Goal: Navigation & Orientation: Go to known website

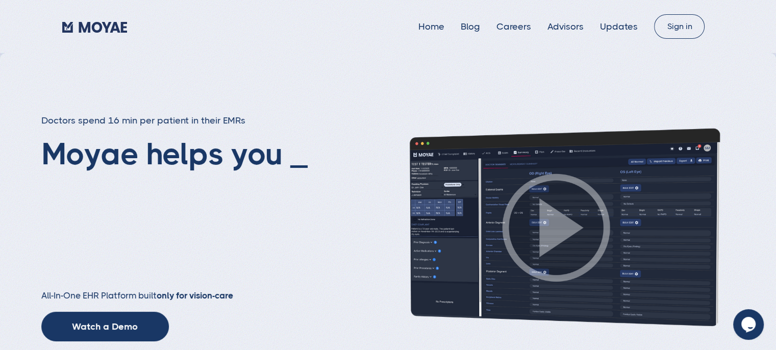
type input "Subscribe"
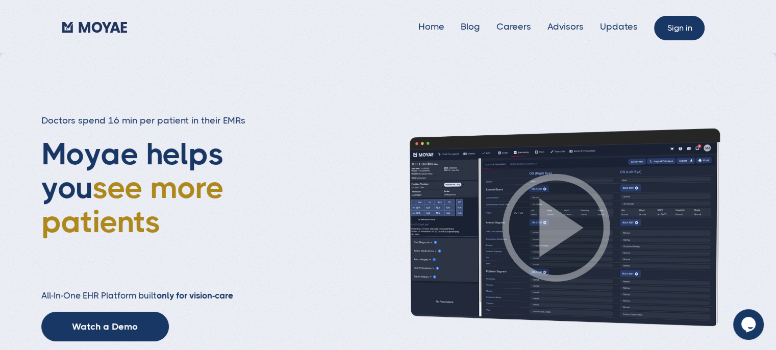
click at [696, 19] on link "Sign in" at bounding box center [679, 28] width 51 height 24
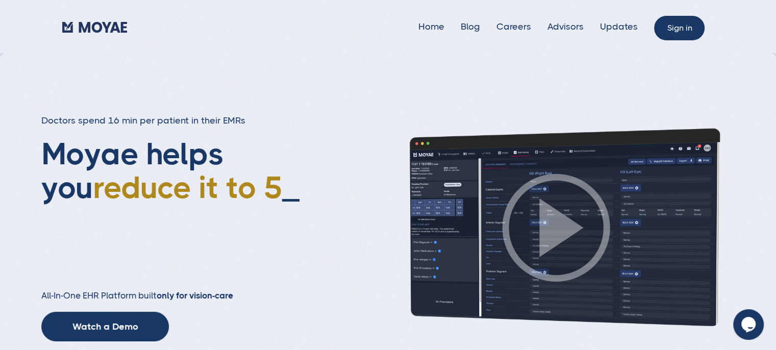
click at [684, 30] on link "Sign in" at bounding box center [679, 28] width 51 height 24
